Goal: Information Seeking & Learning: Learn about a topic

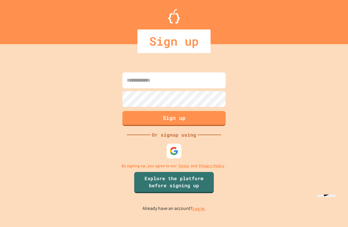
click at [172, 156] on img at bounding box center [174, 151] width 9 height 9
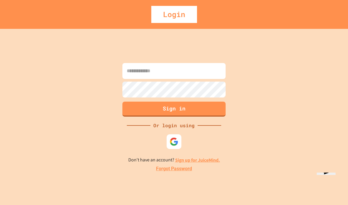
click at [178, 146] on img at bounding box center [174, 141] width 9 height 9
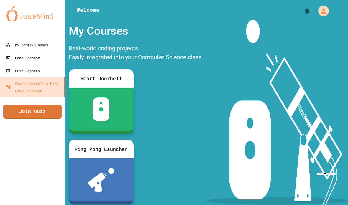
click at [48, 63] on link "Code Sandbox" at bounding box center [32, 57] width 65 height 13
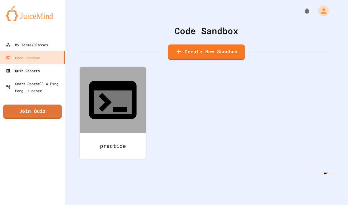
click at [50, 67] on link "Quiz Reports" at bounding box center [32, 70] width 65 height 13
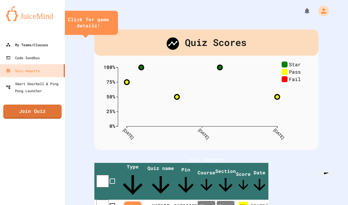
click at [55, 42] on link "My Teams/Classes" at bounding box center [32, 44] width 65 height 13
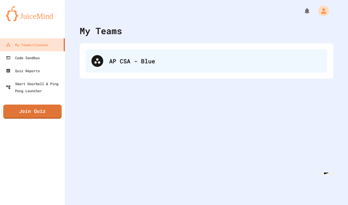
click at [106, 67] on div "AP CSA - Blue" at bounding box center [207, 61] width 242 height 24
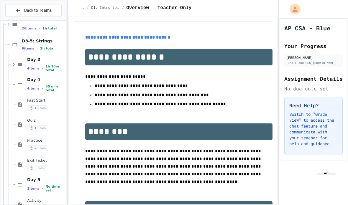
scroll to position [51, 0]
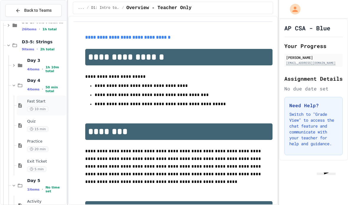
click at [49, 106] on div "10 min" at bounding box center [46, 109] width 38 height 6
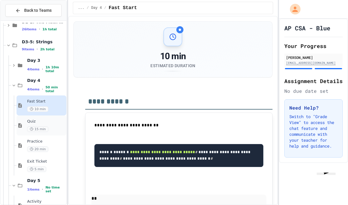
scroll to position [-1, 0]
click at [32, 119] on span "Quiz" at bounding box center [46, 121] width 38 height 5
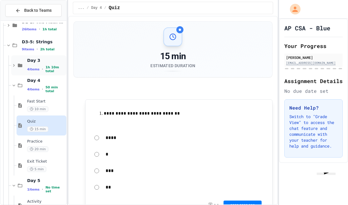
click at [30, 68] on span "4 items" at bounding box center [33, 70] width 12 height 4
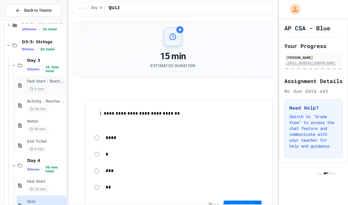
click at [35, 79] on div "Fast Start - Teacher Only 5 min" at bounding box center [46, 85] width 38 height 13
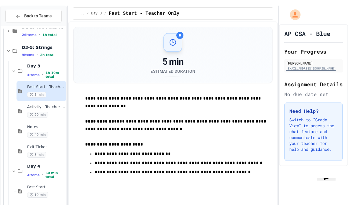
scroll to position [24, 0]
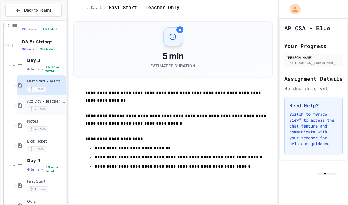
click at [32, 107] on icon at bounding box center [32, 109] width 4 height 4
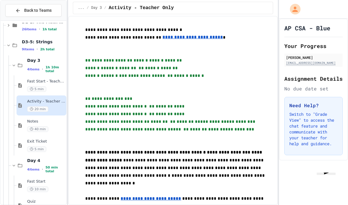
scroll to position [61, 0]
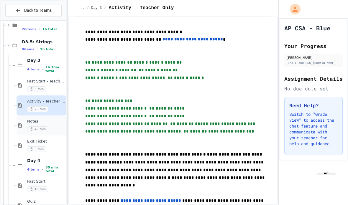
click at [40, 127] on span "40 min" at bounding box center [37, 130] width 21 height 6
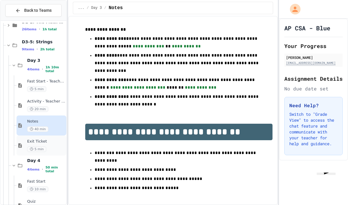
scroll to position [596, 0]
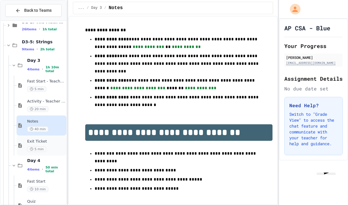
click at [46, 147] on div "5 min" at bounding box center [46, 150] width 38 height 6
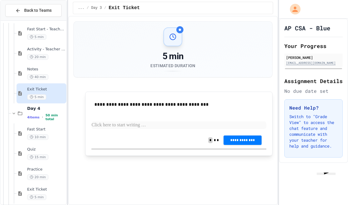
scroll to position [108, 0]
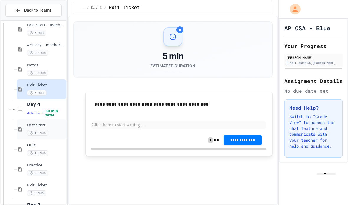
click at [36, 130] on span "10 min" at bounding box center [37, 133] width 21 height 6
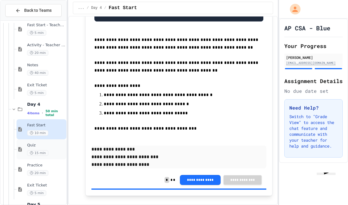
scroll to position [342, 0]
click at [36, 150] on span "15 min" at bounding box center [37, 153] width 21 height 6
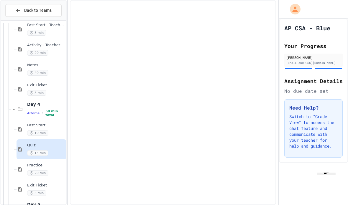
click at [30, 143] on div "Quiz 15 min" at bounding box center [46, 149] width 38 height 13
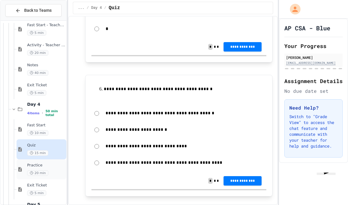
scroll to position [733, 0]
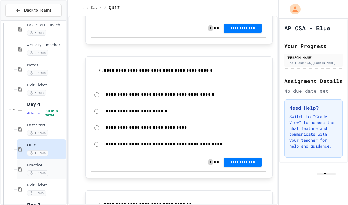
click at [34, 163] on div "Practice 20 min" at bounding box center [46, 169] width 38 height 13
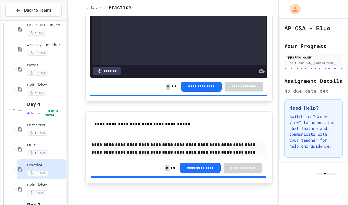
scroll to position [3547, 0]
click at [27, 183] on span "Exit Ticket" at bounding box center [46, 185] width 38 height 5
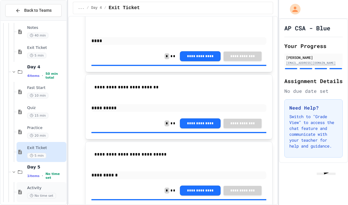
click at [31, 186] on span "Activity" at bounding box center [46, 188] width 38 height 5
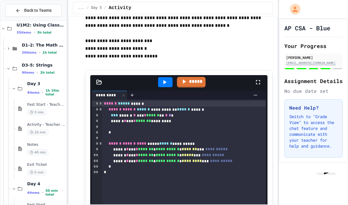
scroll to position [36, 0]
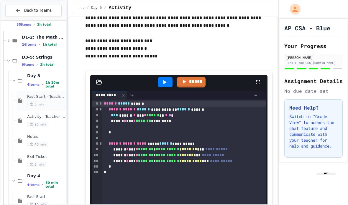
click at [29, 102] on span "5 min" at bounding box center [36, 105] width 19 height 6
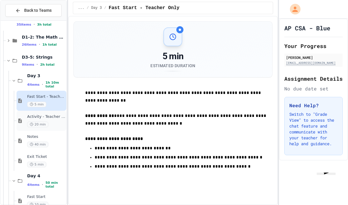
click at [33, 114] on div "Activity - Teacher Only 20 min" at bounding box center [46, 120] width 38 height 13
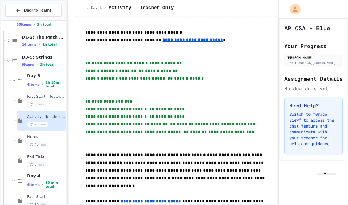
scroll to position [60, 0]
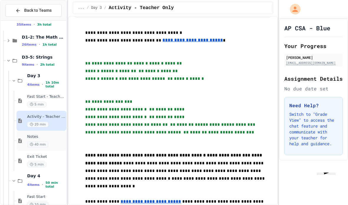
click at [33, 135] on span "Notes" at bounding box center [46, 137] width 38 height 5
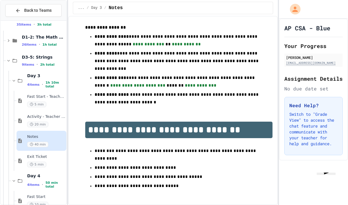
scroll to position [597, 0]
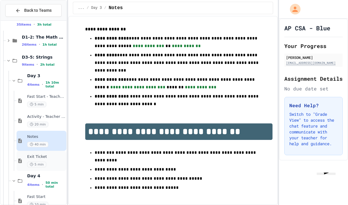
click at [29, 162] on span "5 min" at bounding box center [36, 165] width 19 height 6
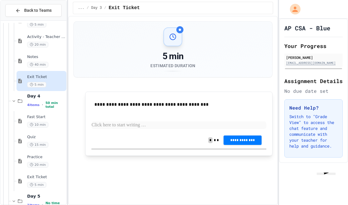
scroll to position [121, 0]
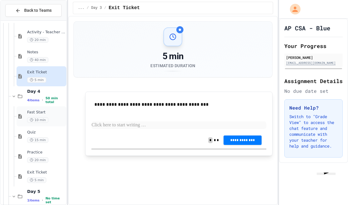
click at [27, 110] on div "Fast Start 10 min" at bounding box center [46, 116] width 38 height 13
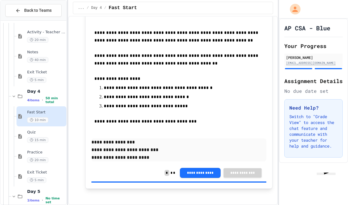
scroll to position [345, 0]
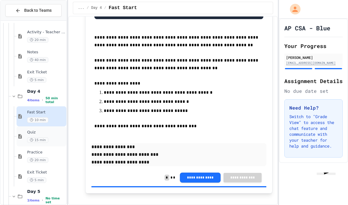
click at [30, 130] on span "Quiz" at bounding box center [46, 132] width 38 height 5
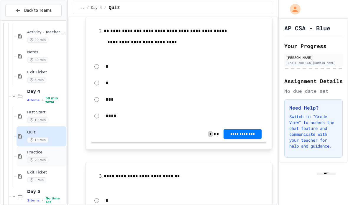
scroll to position [301, 0]
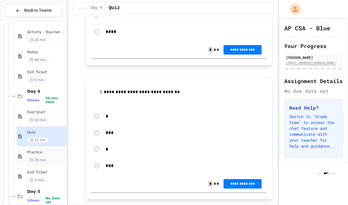
click at [33, 158] on span "20 min" at bounding box center [37, 161] width 21 height 6
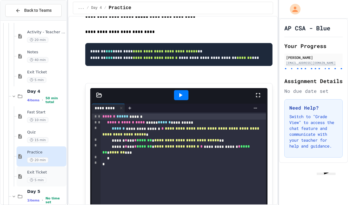
scroll to position [828, 0]
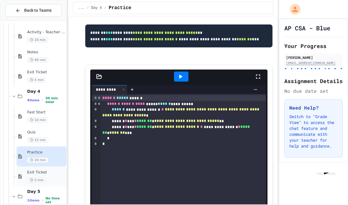
click at [35, 178] on span "5 min" at bounding box center [36, 181] width 19 height 6
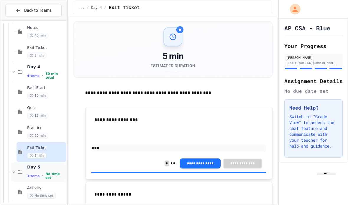
click at [22, 170] on icon at bounding box center [20, 172] width 7 height 5
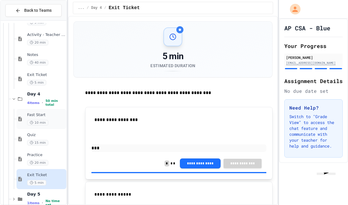
click at [26, 109] on div "Fast Start 10 min" at bounding box center [42, 119] width 50 height 20
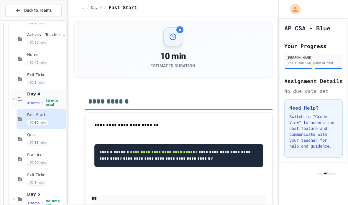
click at [13, 96] on icon at bounding box center [13, 98] width 5 height 5
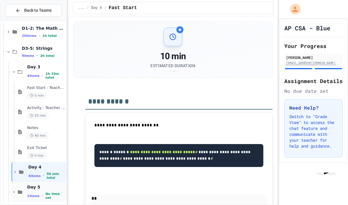
click at [18, 182] on div "Day 5 1 items • No time set" at bounding box center [38, 192] width 55 height 20
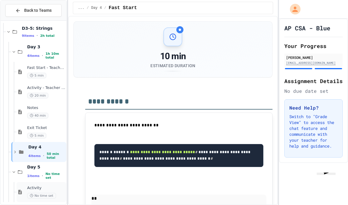
click at [30, 186] on div "Activity No time set" at bounding box center [46, 192] width 38 height 13
